Goal: Feedback & Contribution: Leave review/rating

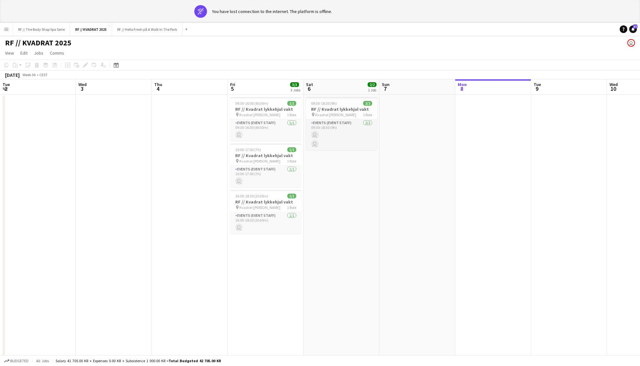
scroll to position [0, 151]
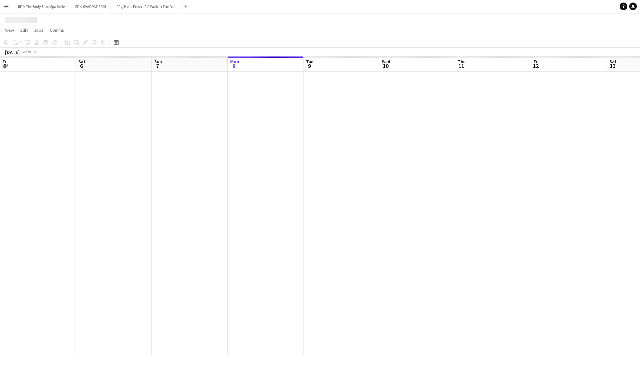
scroll to position [0, 151]
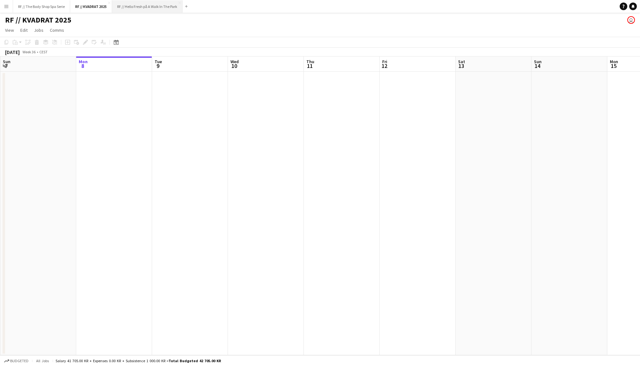
click at [143, 8] on button "RF // Hello Fresh på A Walk In The Park Close" at bounding box center [147, 6] width 70 height 12
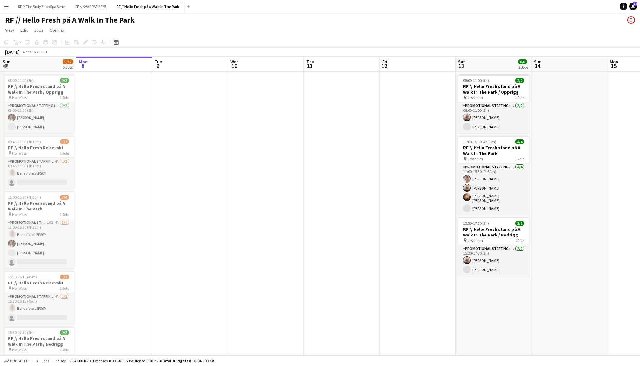
scroll to position [0, 185]
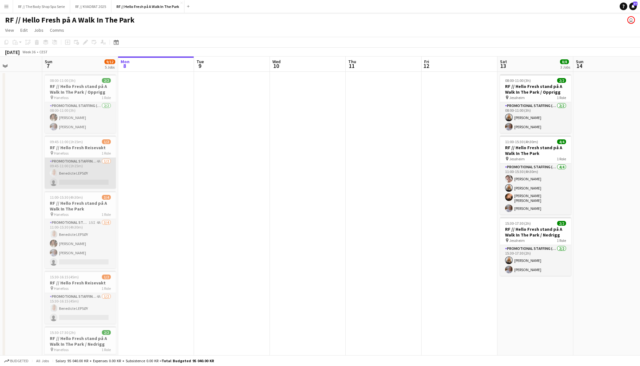
click at [83, 172] on app-card-role "Promotional Staffing (Promotional Staff) 4A 1/2 09:45-11:00 (1h15m) Benedicte L…" at bounding box center [80, 173] width 71 height 31
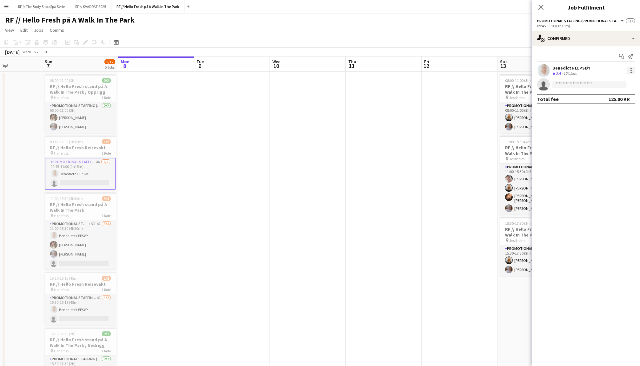
click at [632, 68] on div at bounding box center [631, 71] width 8 height 8
click at [602, 154] on button "Did not show" at bounding box center [610, 157] width 50 height 15
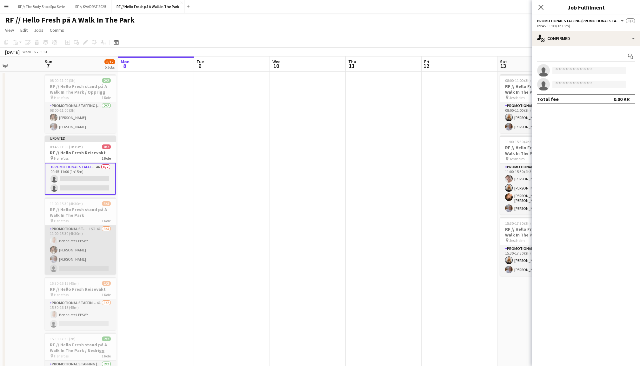
click at [84, 246] on app-card-role "Promotional Staffing (Promotional Staff) 15I 4A [DATE] 11:00-15:30 (4h30m) [PER…" at bounding box center [80, 249] width 71 height 49
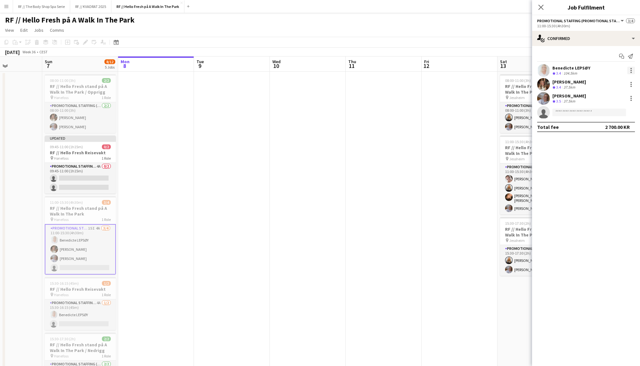
click at [630, 69] on div at bounding box center [630, 68] width 1 height 1
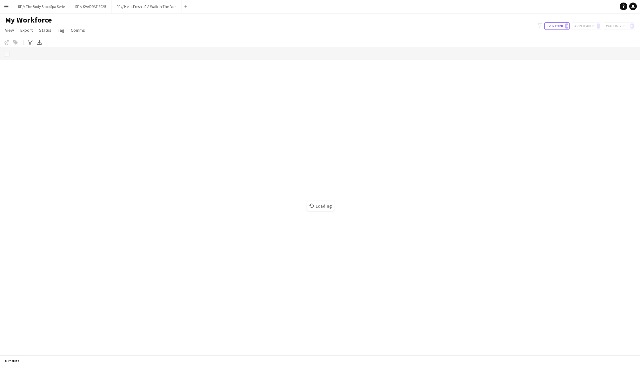
click at [7, 10] on button "Menu" at bounding box center [6, 6] width 13 height 13
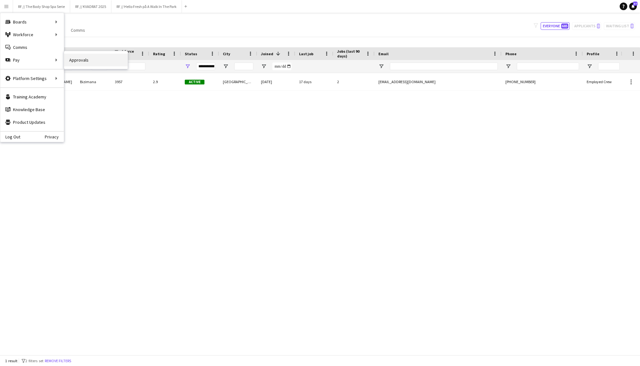
click at [72, 61] on link "Approvals" at bounding box center [95, 60] width 63 height 13
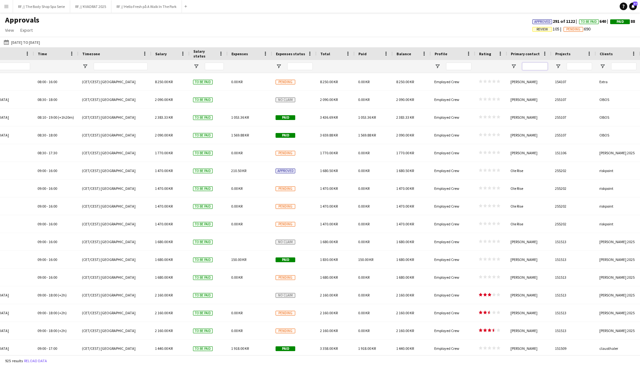
click at [535, 67] on input "Primary contact Filter Input" at bounding box center [534, 67] width 25 height 8
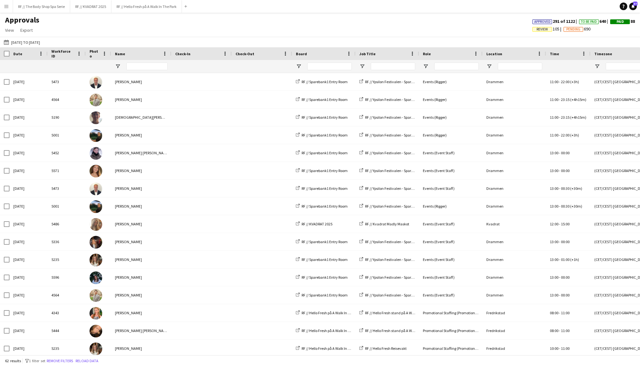
type input "*****"
click at [140, 64] on input "Name Filter Input" at bounding box center [146, 67] width 41 height 8
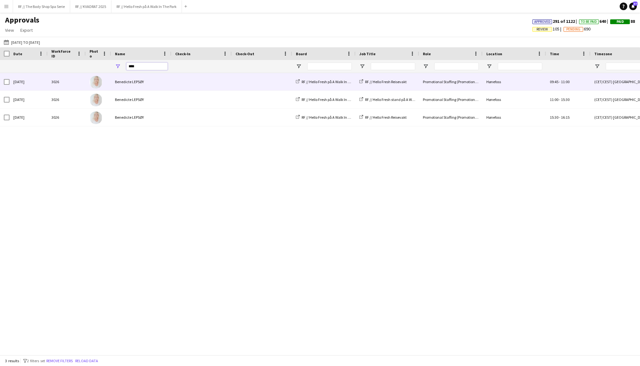
type input "****"
click at [157, 82] on div "Benedicte LEPSØY" at bounding box center [141, 81] width 60 height 17
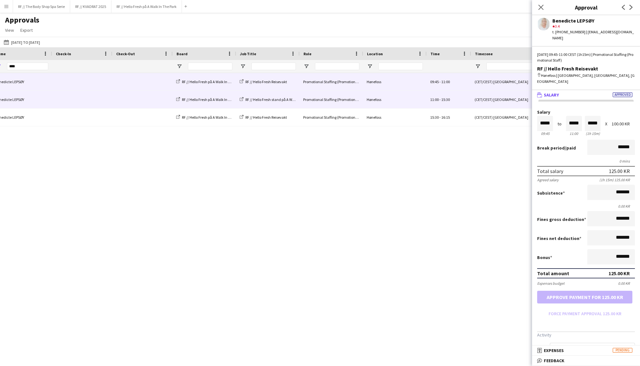
click at [112, 94] on div at bounding box center [142, 99] width 60 height 17
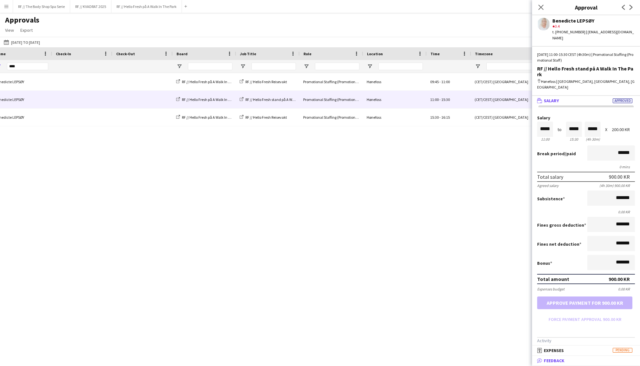
click at [574, 362] on mat-panel-title "bubble-pencil Feedback" at bounding box center [584, 361] width 105 height 6
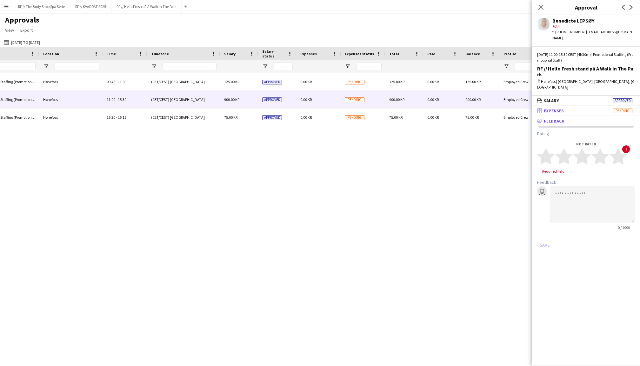
click at [555, 108] on span "Expenses" at bounding box center [554, 111] width 20 height 6
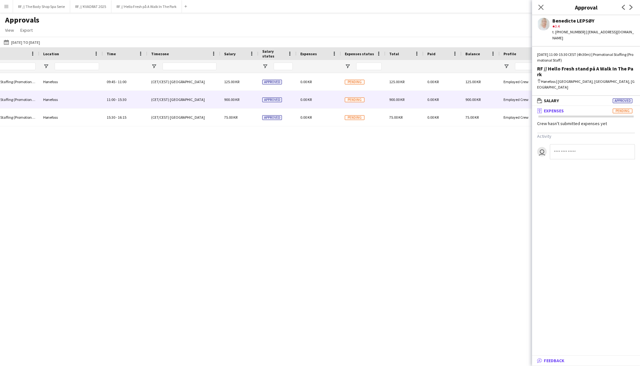
click at [570, 364] on mat-expansion-panel-header "bubble-pencil Feedback" at bounding box center [586, 361] width 108 height 10
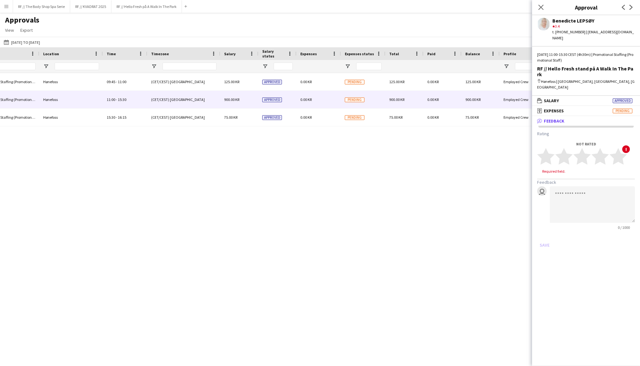
click at [542, 131] on h3 "Rating" at bounding box center [586, 134] width 98 height 6
click at [626, 148] on icon "star" at bounding box center [617, 156] width 17 height 17
click at [540, 148] on icon "star" at bounding box center [545, 156] width 17 height 17
click at [539, 148] on polygon at bounding box center [545, 156] width 17 height 17
click at [571, 180] on textarea at bounding box center [592, 198] width 85 height 36
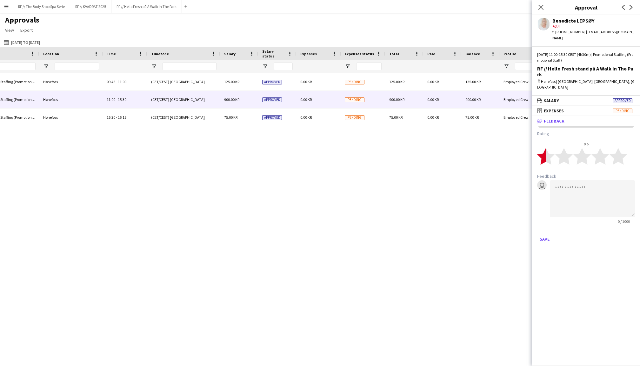
click at [541, 148] on polygon at bounding box center [545, 156] width 17 height 17
click at [573, 188] on textarea at bounding box center [592, 198] width 85 height 36
click at [568, 180] on textarea "**********" at bounding box center [592, 198] width 85 height 36
click at [560, 180] on textarea "**********" at bounding box center [592, 198] width 85 height 36
click at [585, 181] on textarea "**********" at bounding box center [592, 198] width 85 height 36
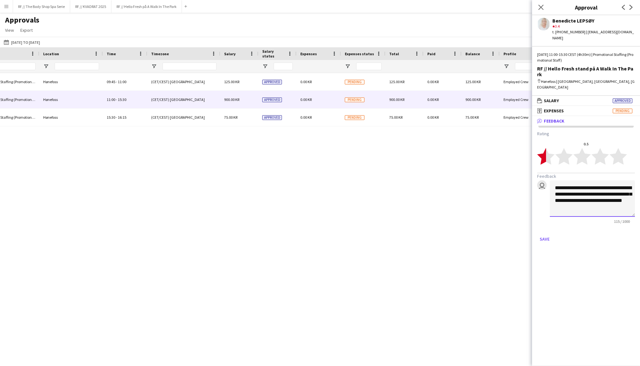
click at [595, 199] on textarea "**********" at bounding box center [592, 198] width 85 height 36
type textarea "**********"
click at [547, 234] on button "Save" at bounding box center [544, 239] width 15 height 10
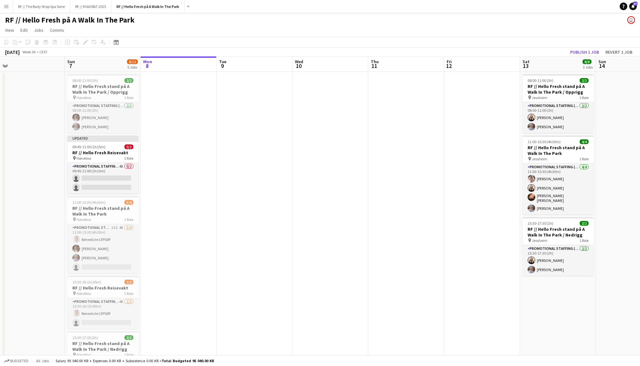
scroll to position [0, 151]
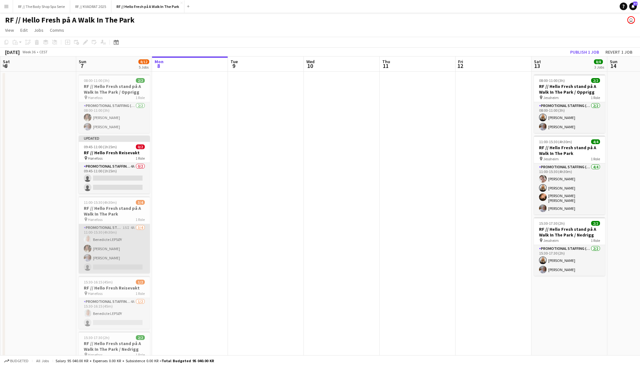
click at [116, 225] on app-card-role "Promotional Staffing (Promotional Staff) 15I 4A [DATE] 11:00-15:30 (4h30m) [PER…" at bounding box center [114, 248] width 71 height 49
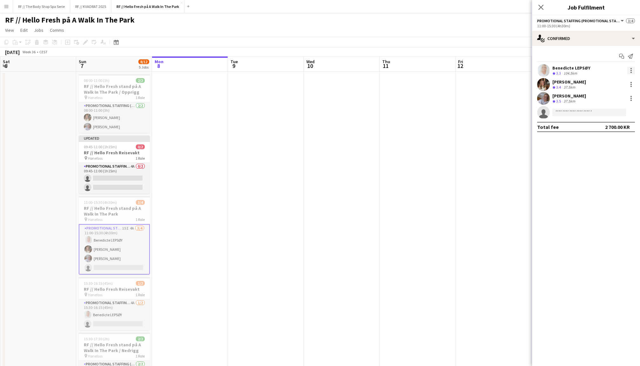
click at [631, 70] on div at bounding box center [630, 70] width 1 height 1
click at [608, 155] on span "Did not show" at bounding box center [605, 157] width 30 height 5
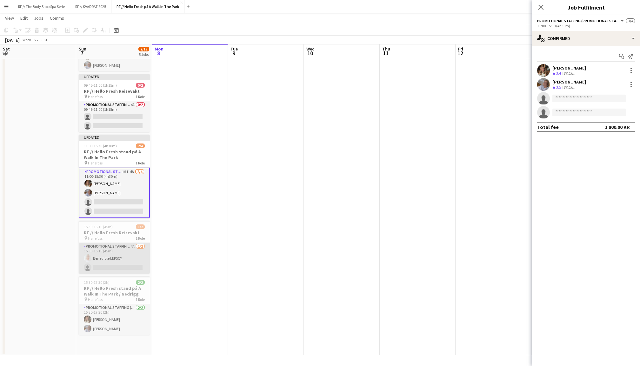
scroll to position [60, 0]
click at [115, 259] on app-card-role "Promotional Staffing (Promotional Staff) 4A [DATE] 15:30-16:15 (45m) [PERSON_NA…" at bounding box center [114, 258] width 71 height 31
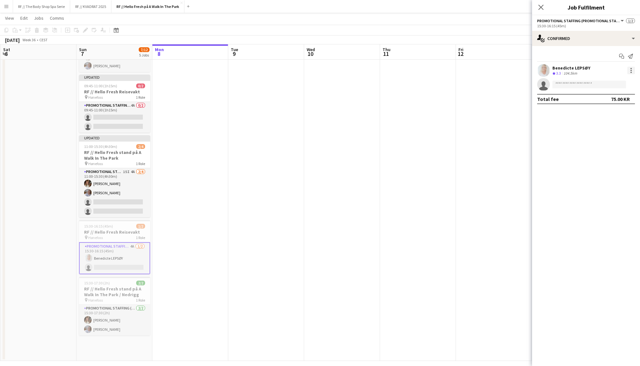
click at [630, 71] on div at bounding box center [631, 71] width 8 height 8
click at [601, 153] on button "Did not show" at bounding box center [610, 157] width 50 height 15
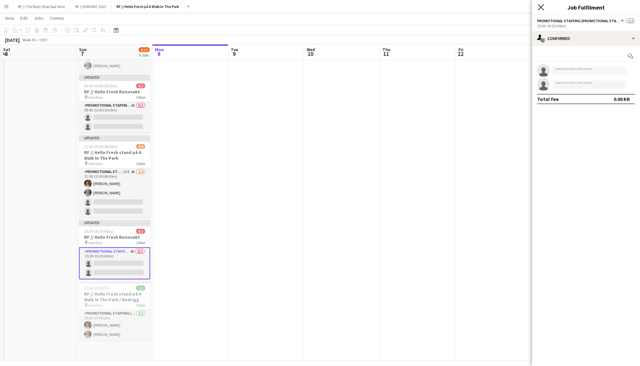
click at [539, 9] on icon at bounding box center [541, 7] width 6 height 6
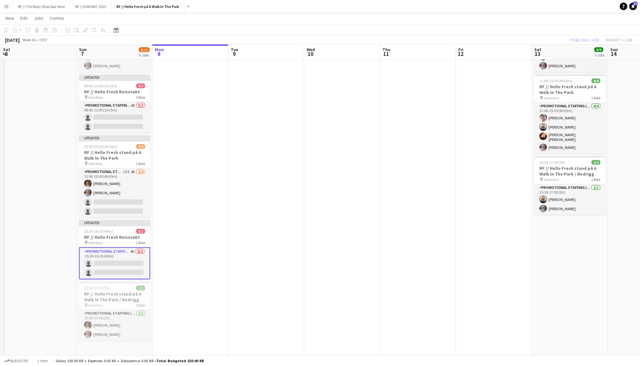
click at [584, 36] on div "Publish 1 job Revert 1 job" at bounding box center [600, 40] width 77 height 8
click at [584, 36] on button "Publish 1 job" at bounding box center [584, 40] width 34 height 8
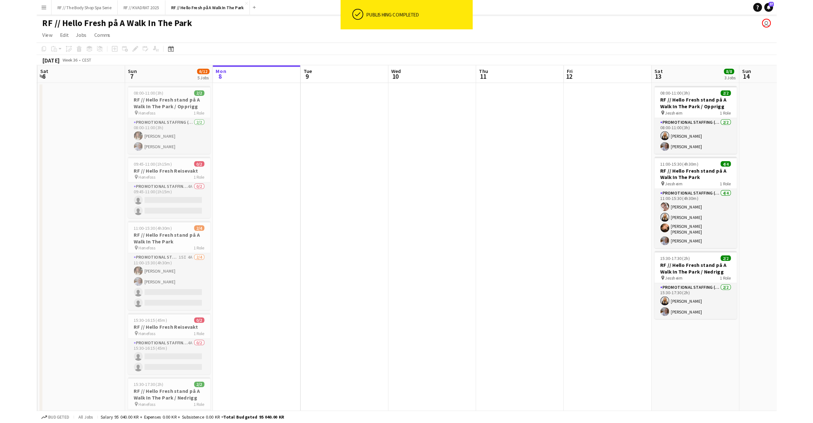
scroll to position [0, 0]
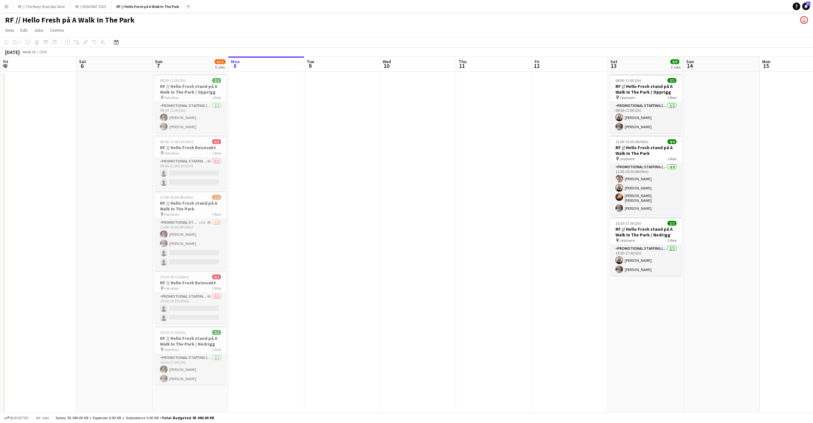
click at [189, 7] on app-icon "Add" at bounding box center [188, 6] width 3 height 3
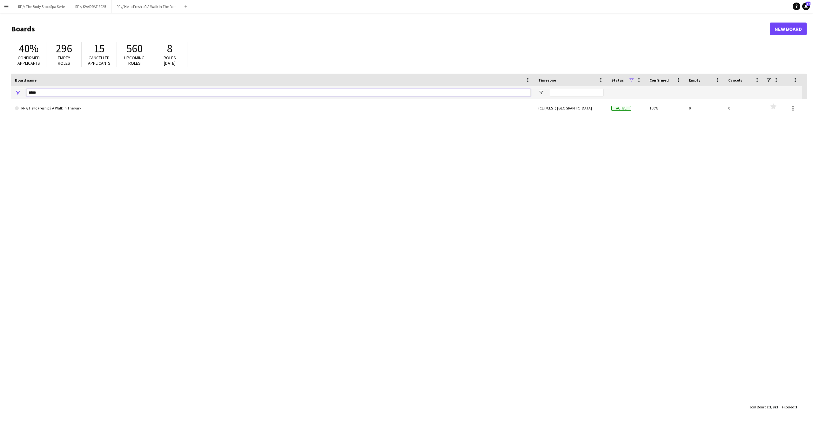
drag, startPoint x: 42, startPoint y: 89, endPoint x: 10, endPoint y: 89, distance: 31.7
click at [10, 89] on main "Boards New Board 40% Confirmed applicants 296 Empty roles 15 Cancelled applican…" at bounding box center [406, 218] width 813 height 410
drag, startPoint x: 45, startPoint y: 92, endPoint x: 11, endPoint y: 92, distance: 34.3
click at [11, 92] on div "*****" at bounding box center [272, 92] width 523 height 13
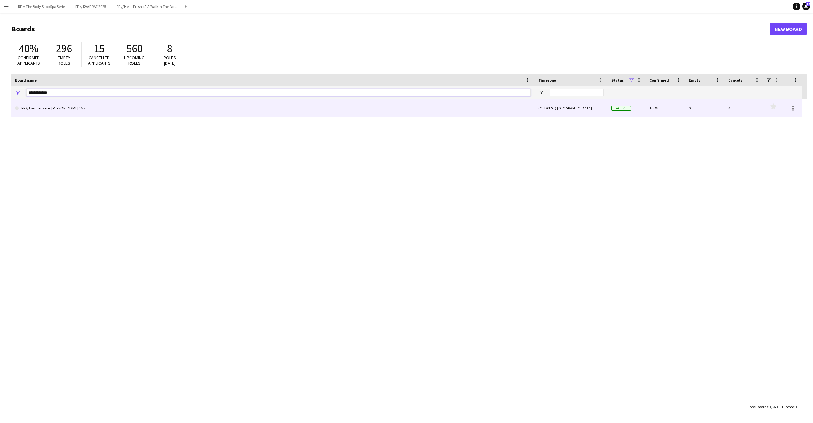
type input "**********"
drag, startPoint x: 58, startPoint y: 105, endPoint x: 93, endPoint y: 106, distance: 34.9
click at [93, 106] on link "RF // Lambertseter [PERSON_NAME] 15 år" at bounding box center [272, 108] width 515 height 18
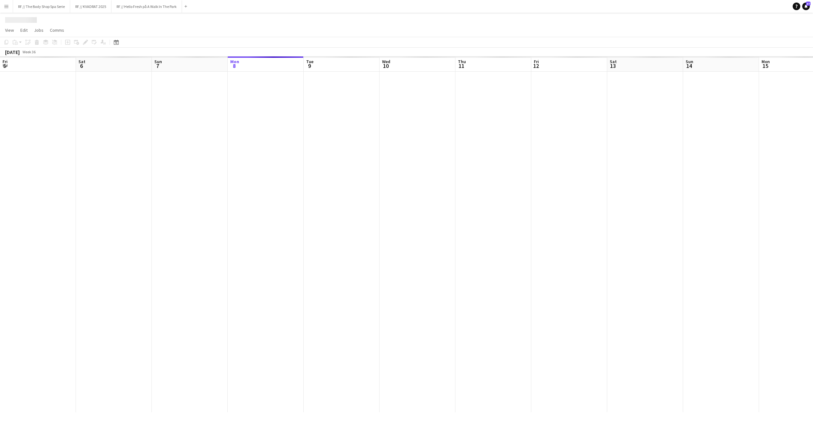
scroll to position [0, 151]
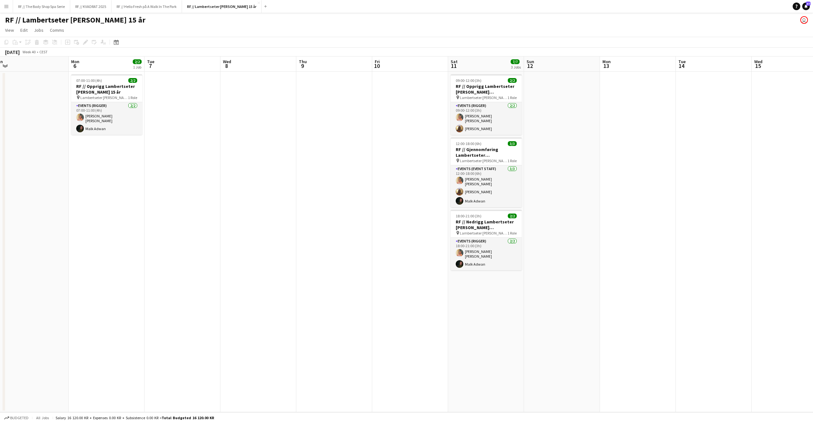
click at [639, 207] on app-date-cell at bounding box center [638, 242] width 76 height 341
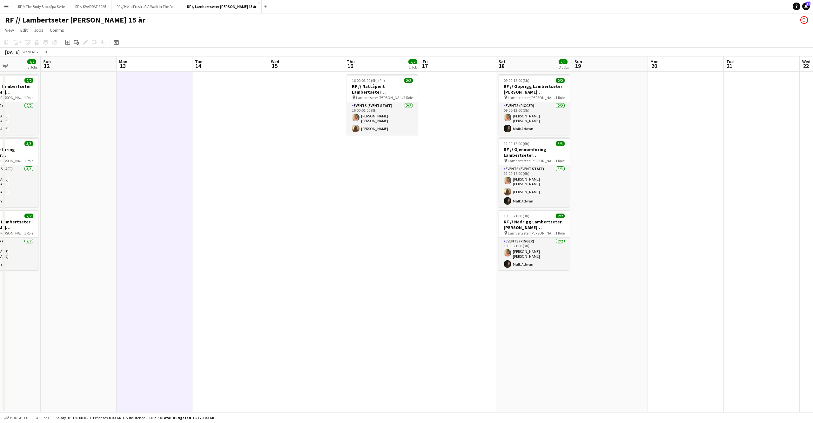
scroll to position [0, 269]
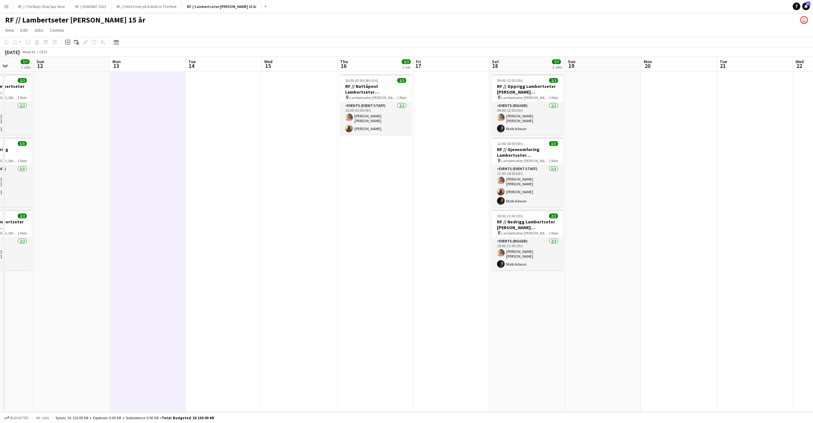
click at [639, 207] on app-date-cell at bounding box center [603, 242] width 76 height 341
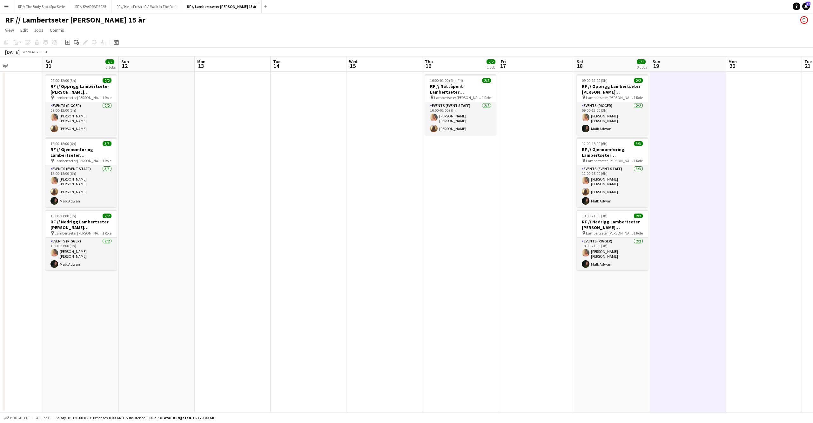
scroll to position [0, 182]
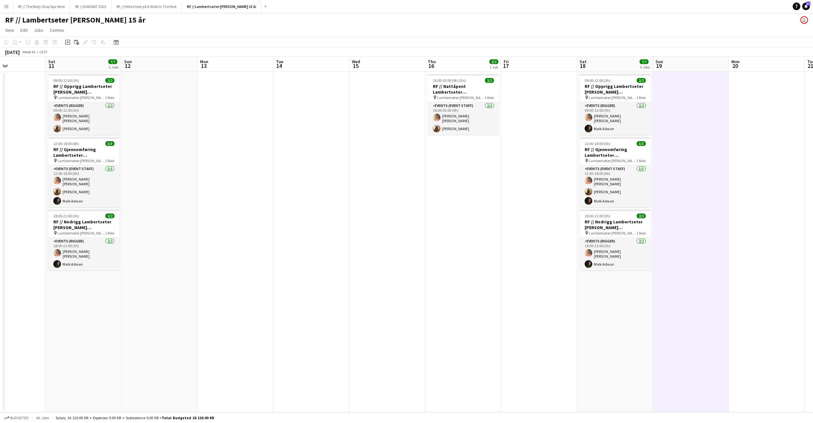
click at [364, 243] on app-date-cell at bounding box center [387, 242] width 76 height 341
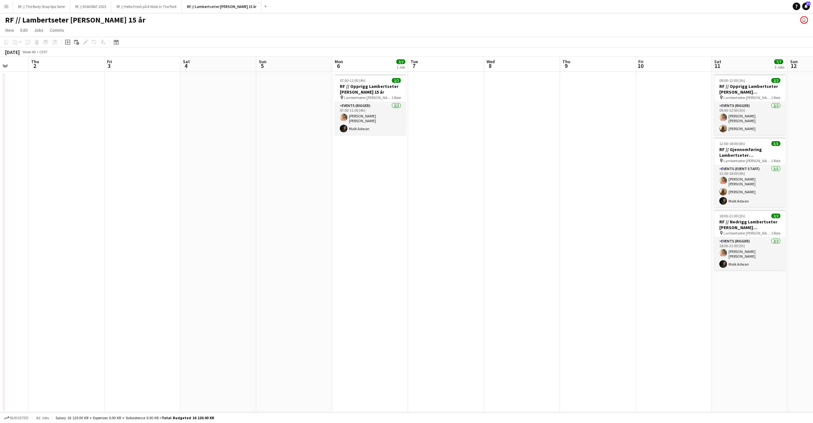
scroll to position [0, 185]
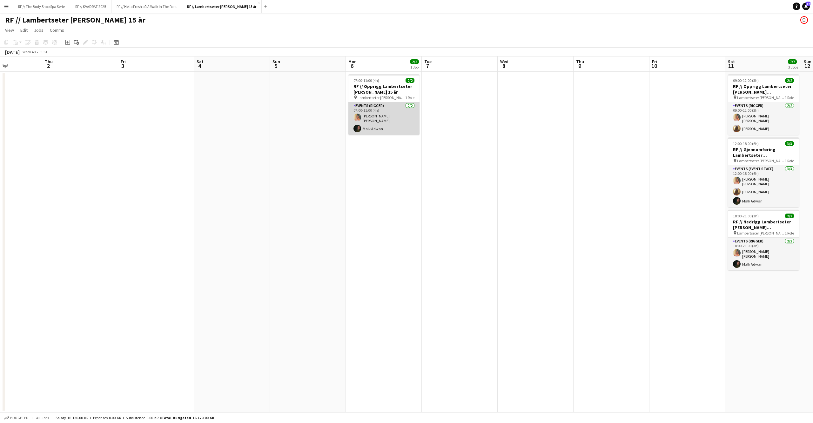
click at [382, 118] on app-card-role "Events (Rigger) [DATE] 07:00-11:00 (4h) [PERSON_NAME] [PERSON_NAME] [PERSON_NAM…" at bounding box center [383, 118] width 71 height 33
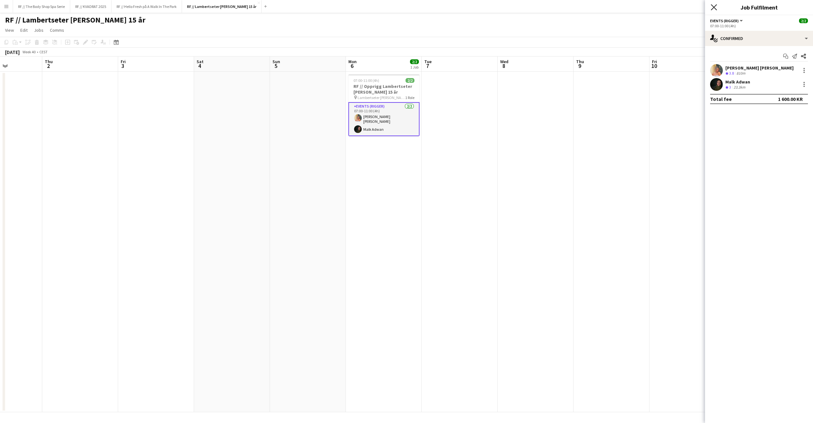
click at [640, 8] on icon at bounding box center [713, 7] width 6 height 6
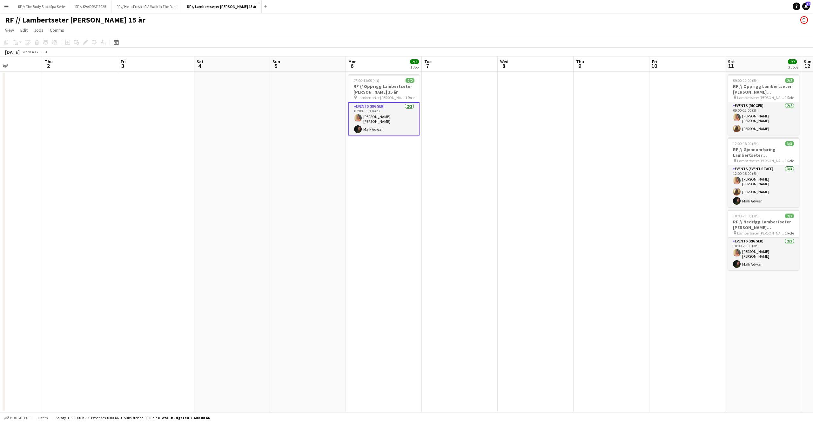
click at [544, 156] on app-date-cell at bounding box center [535, 242] width 76 height 341
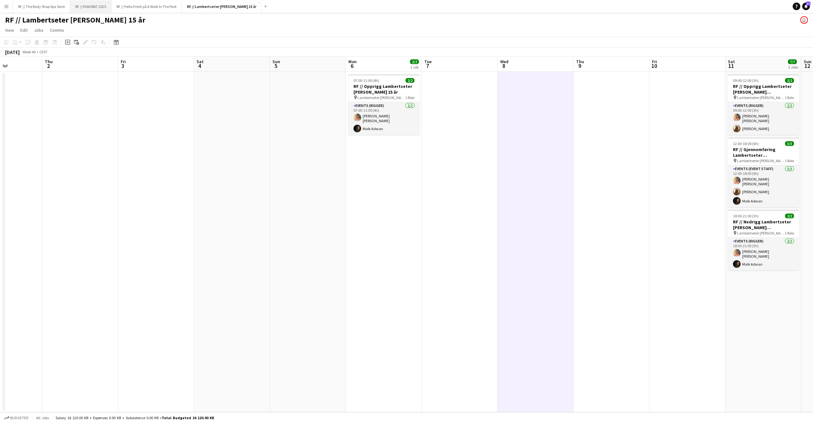
click at [89, 7] on button "RF // KVADRAT 2025 Close" at bounding box center [90, 6] width 41 height 12
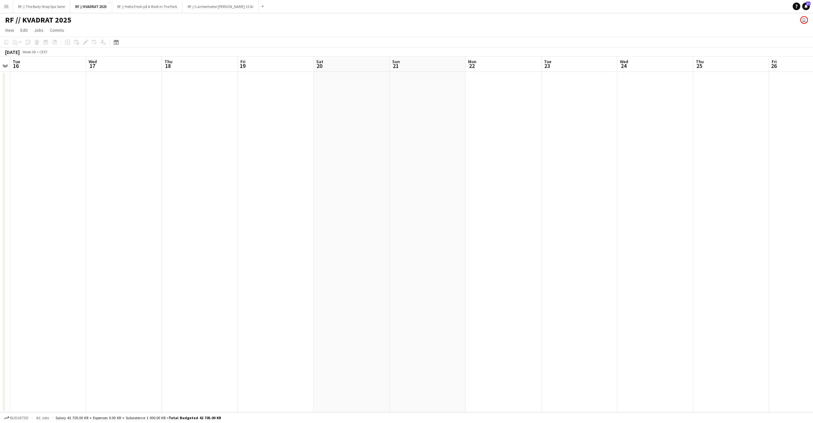
scroll to position [0, 231]
click at [259, 9] on div "Add" at bounding box center [263, 6] width 8 height 13
click at [261, 5] on app-icon "Add" at bounding box center [262, 6] width 3 height 3
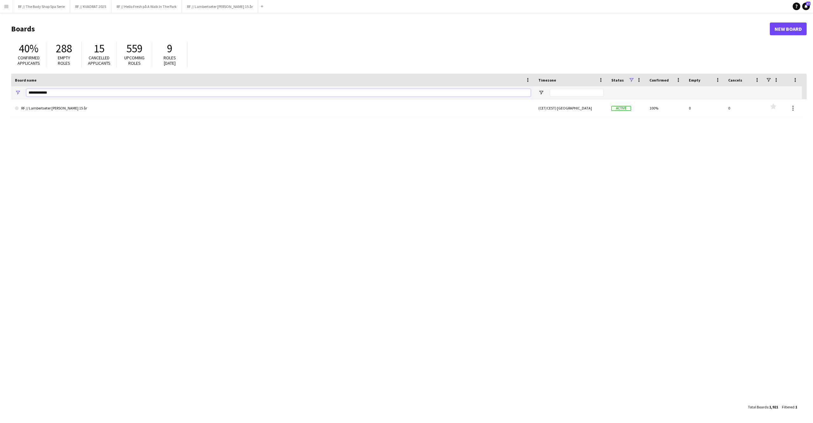
drag, startPoint x: 55, startPoint y: 91, endPoint x: 1, endPoint y: 91, distance: 53.3
click at [1, 91] on main "Boards New Board 40% Confirmed applicants 288 Empty roles 15 Cancelled applican…" at bounding box center [406, 218] width 813 height 410
type input "*"
